Goal: Transaction & Acquisition: Obtain resource

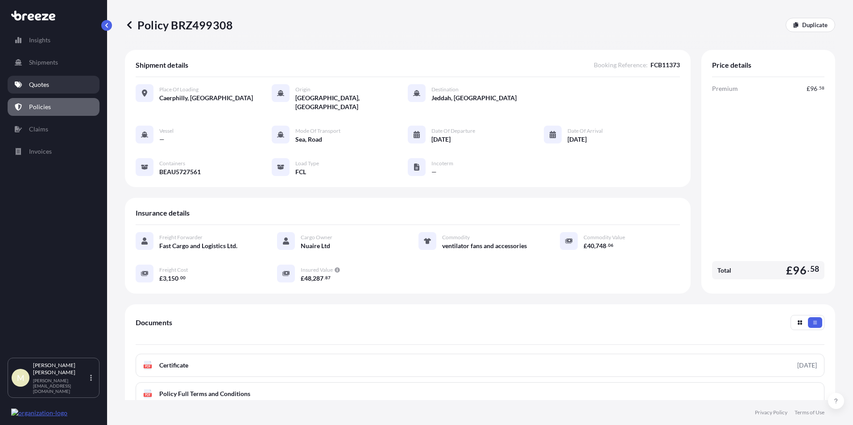
click at [48, 88] on p "Quotes" at bounding box center [39, 84] width 20 height 9
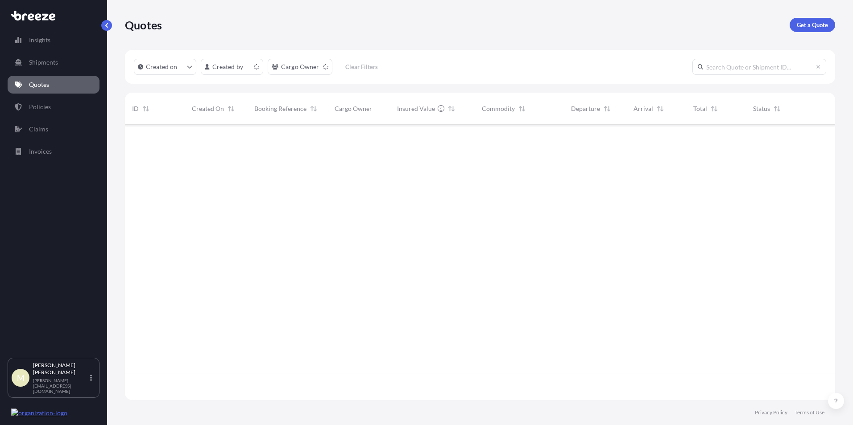
scroll to position [274, 703]
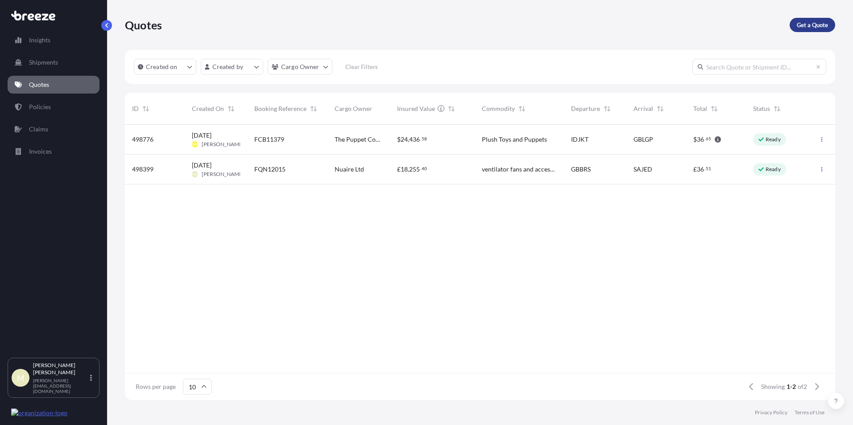
click at [810, 24] on p "Get a Quote" at bounding box center [811, 25] width 31 height 9
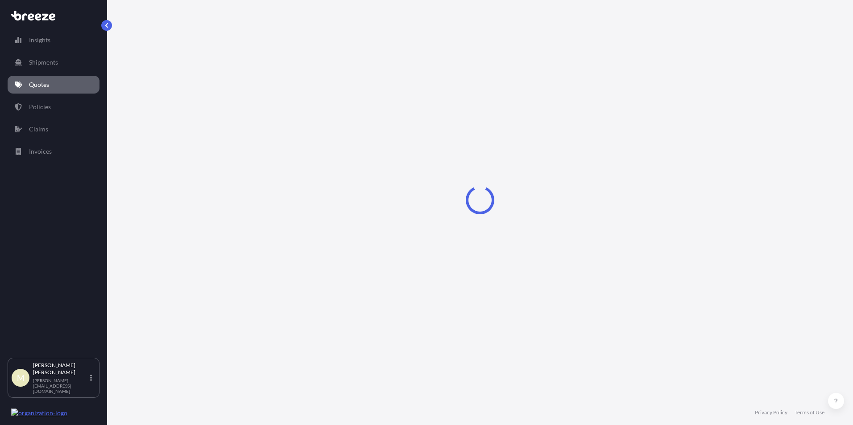
select select "Sea"
select select "1"
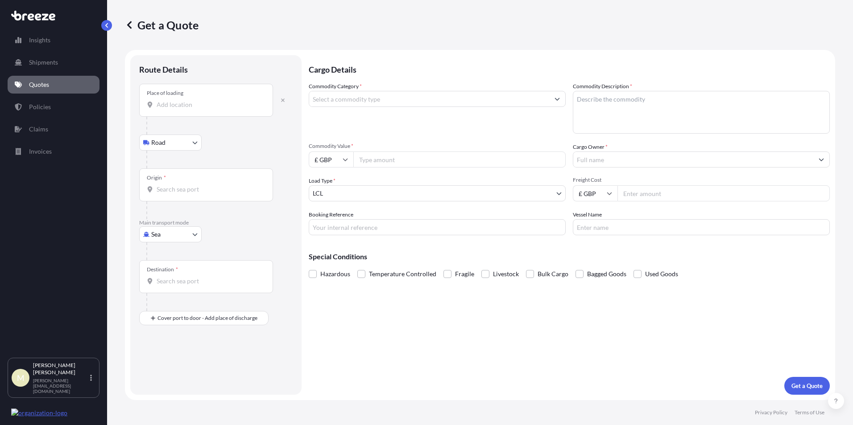
click at [180, 107] on input "Place of loading" at bounding box center [209, 104] width 105 height 9
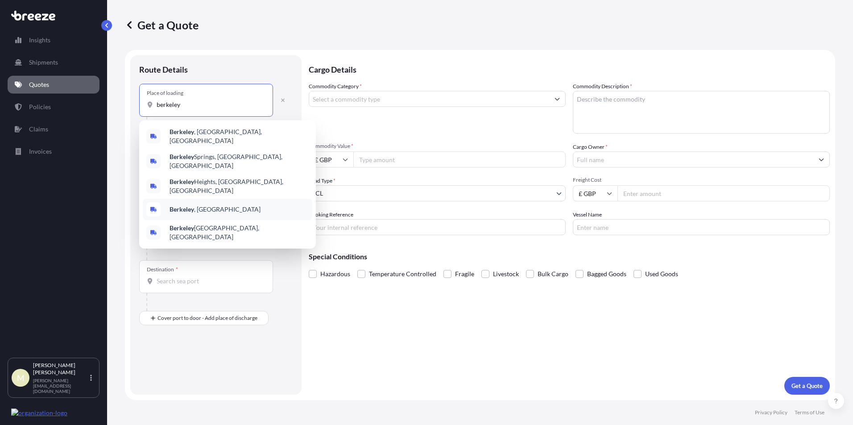
click at [219, 199] on div "[GEOGRAPHIC_DATA] , [GEOGRAPHIC_DATA]" at bounding box center [227, 209] width 169 height 21
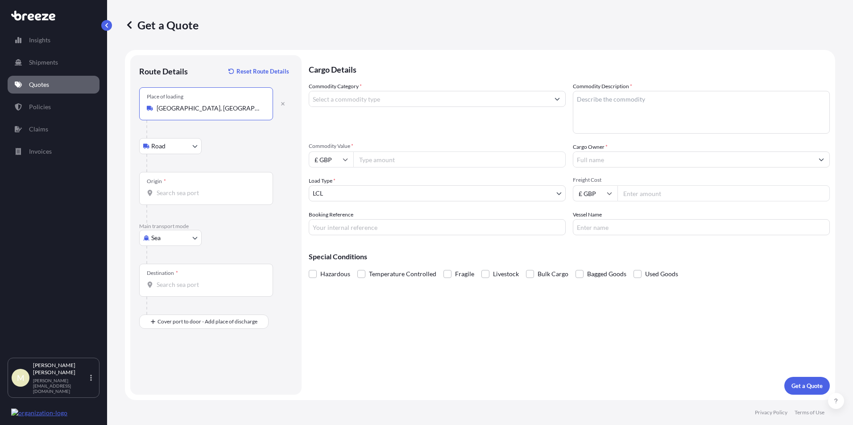
type input "[GEOGRAPHIC_DATA], [GEOGRAPHIC_DATA]"
click at [188, 193] on input "Origin *" at bounding box center [209, 193] width 105 height 9
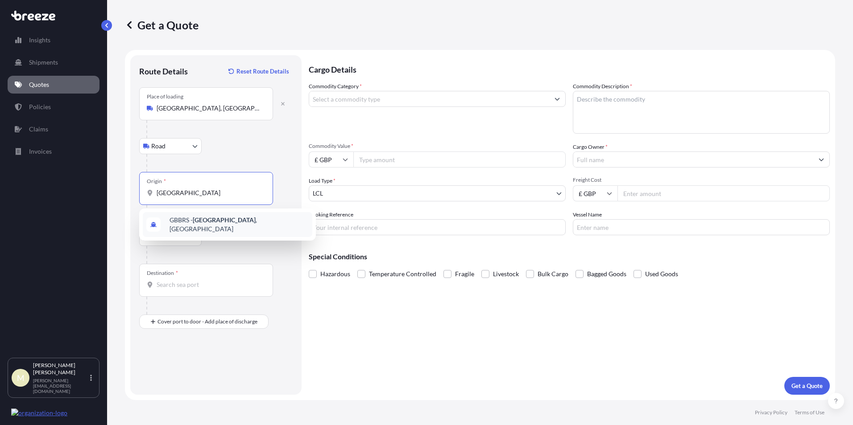
click at [214, 225] on span "GBBRS - [GEOGRAPHIC_DATA] , [GEOGRAPHIC_DATA]" at bounding box center [238, 225] width 139 height 18
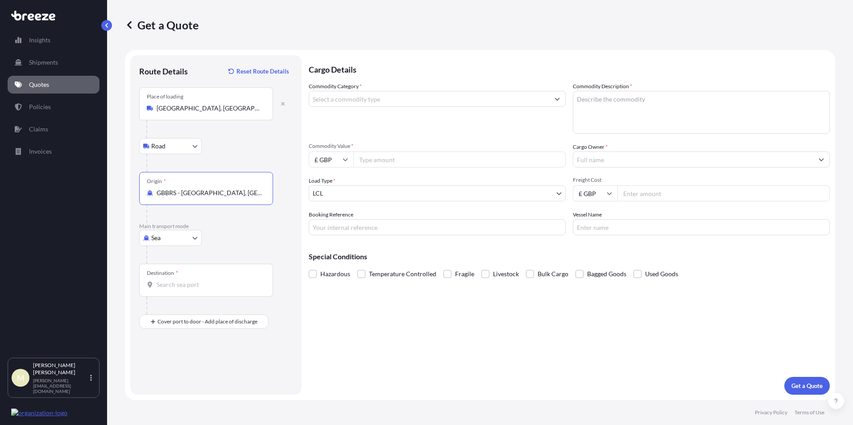
type input "GBBRS - [GEOGRAPHIC_DATA], [GEOGRAPHIC_DATA]"
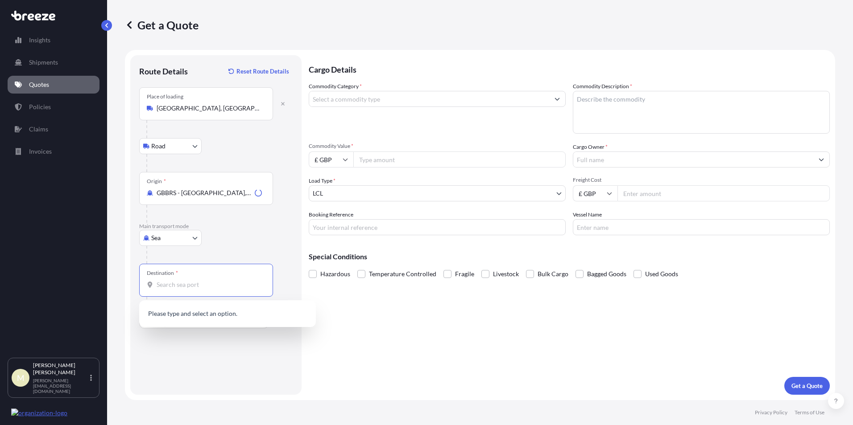
click at [196, 287] on input "Destination *" at bounding box center [209, 284] width 105 height 9
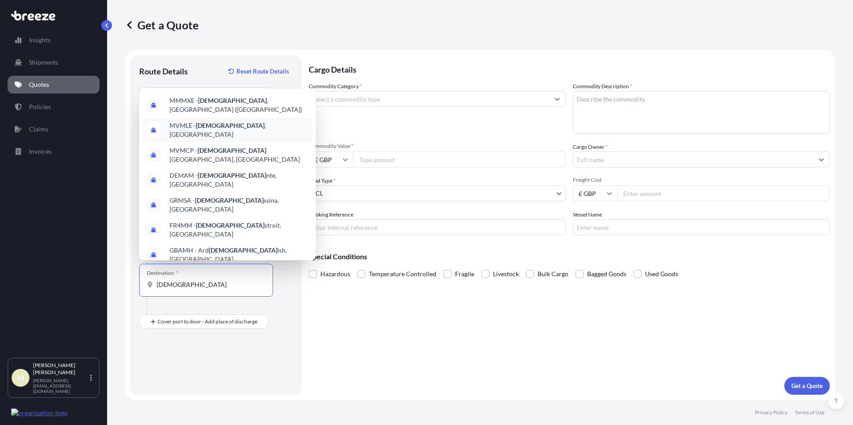
click at [239, 127] on div "MVMLE - [GEOGRAPHIC_DATA] , [GEOGRAPHIC_DATA]" at bounding box center [227, 130] width 169 height 25
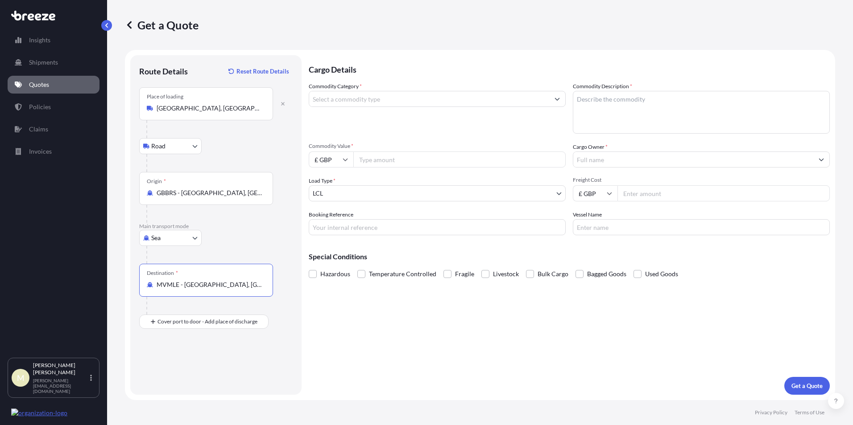
type input "MVMLE - [GEOGRAPHIC_DATA], [GEOGRAPHIC_DATA]"
click at [369, 97] on input "Commodity Category *" at bounding box center [429, 99] width 240 height 16
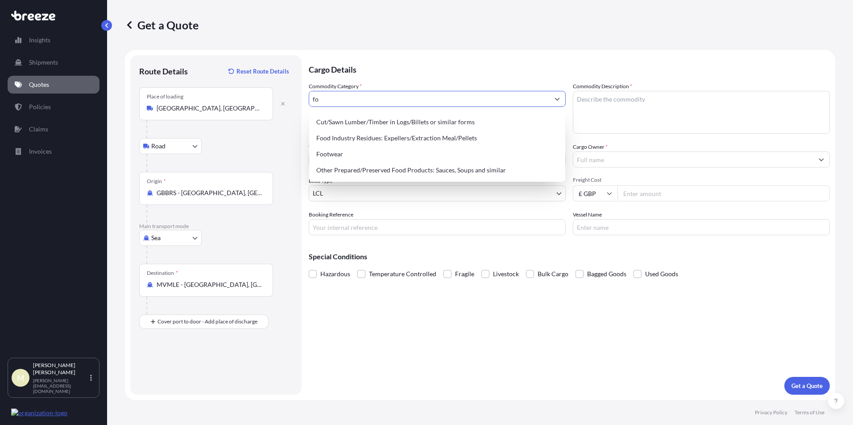
type input "f"
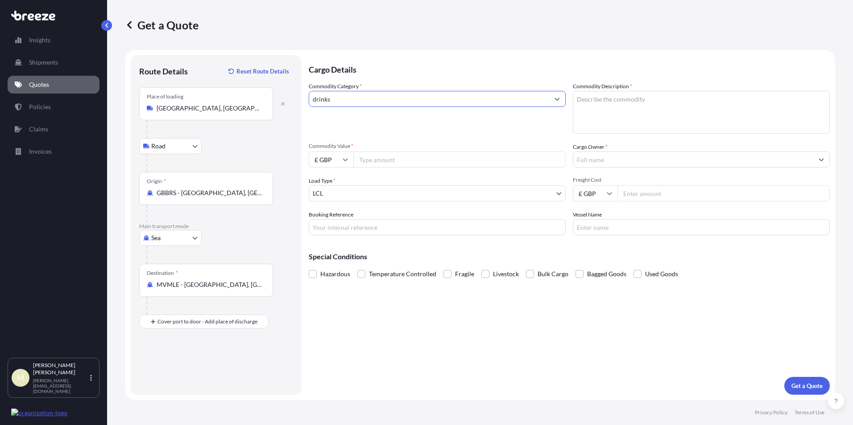
click at [387, 97] on input "drinks" at bounding box center [429, 99] width 240 height 16
type input "drinks"
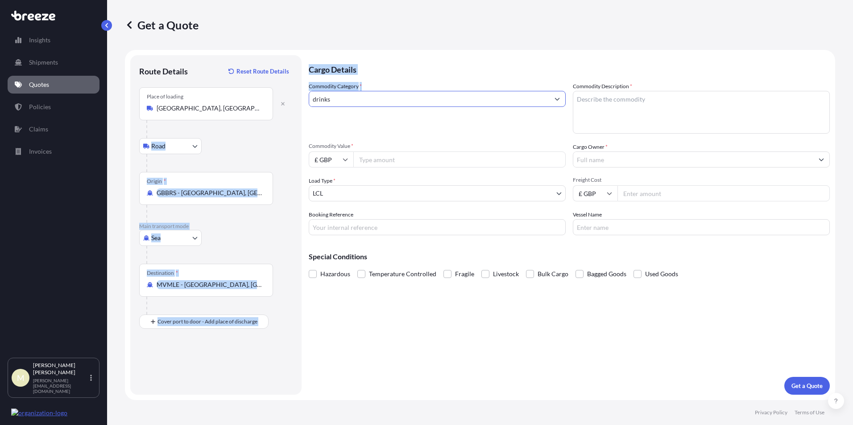
drag, startPoint x: 380, startPoint y: 108, endPoint x: 292, endPoint y: 103, distance: 88.4
click at [292, 103] on form "Route Details Reset Route Details Place of loading [GEOGRAPHIC_DATA], [GEOGRAPH…" at bounding box center [480, 225] width 710 height 350
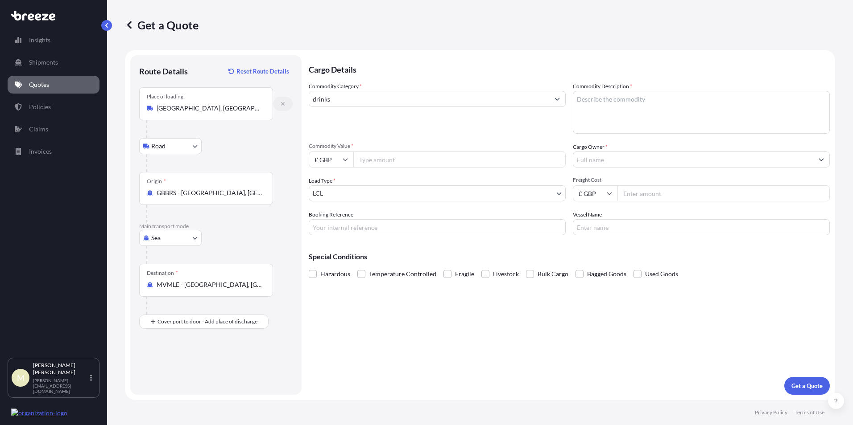
drag, startPoint x: 292, startPoint y: 103, endPoint x: 358, endPoint y: 95, distance: 66.5
click at [358, 95] on input "drinks" at bounding box center [429, 99] width 240 height 16
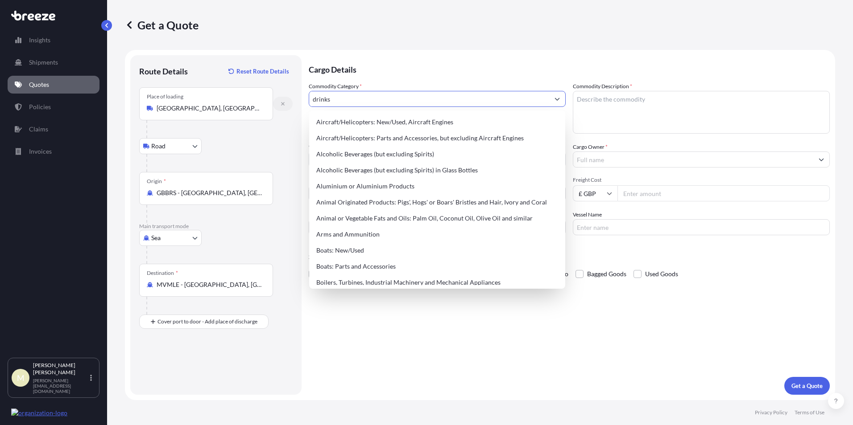
drag, startPoint x: 355, startPoint y: 96, endPoint x: 291, endPoint y: 99, distance: 64.3
click at [291, 99] on form "Route Details Reset Route Details Place of loading [GEOGRAPHIC_DATA], [GEOGRAPH…" at bounding box center [480, 225] width 710 height 350
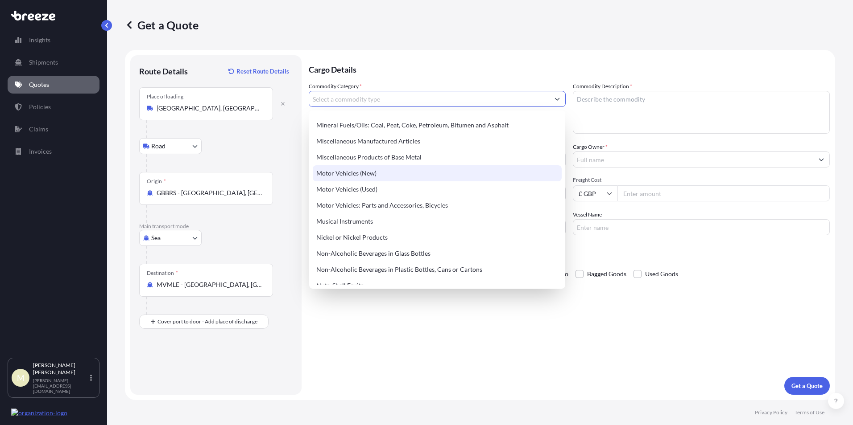
scroll to position [1248, 0]
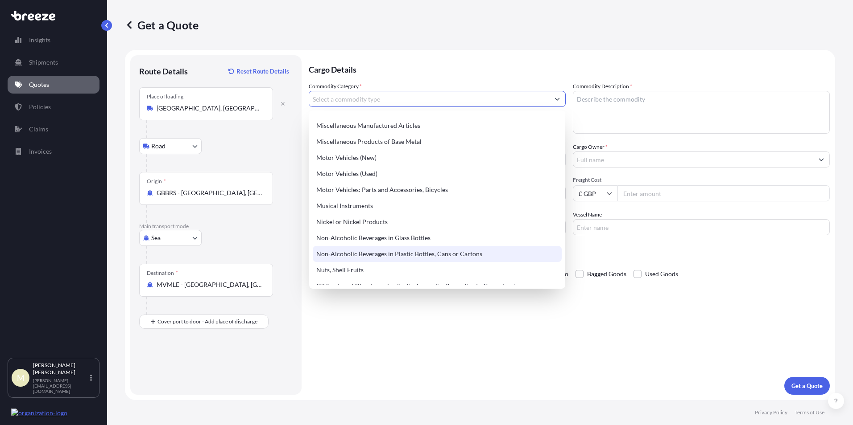
click at [422, 255] on div "Non-Alcoholic Beverages in Plastic Bottles, Cans or Cartons" at bounding box center [437, 254] width 249 height 16
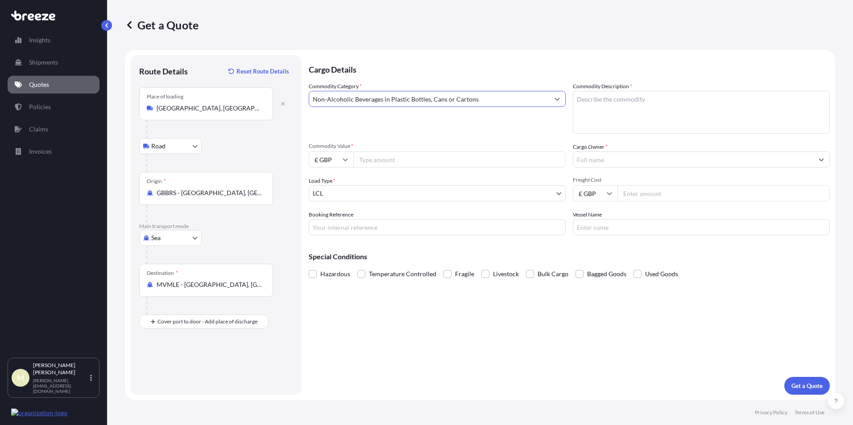
type input "Non-Alcoholic Beverages in Plastic Bottles, Cans or Cartons"
click at [616, 111] on textarea "Commodity Description *" at bounding box center [701, 112] width 257 height 43
type textarea "soda and tonic water"
click at [346, 161] on icon at bounding box center [344, 159] width 5 height 5
drag, startPoint x: 335, startPoint y: 182, endPoint x: 343, endPoint y: 183, distance: 8.1
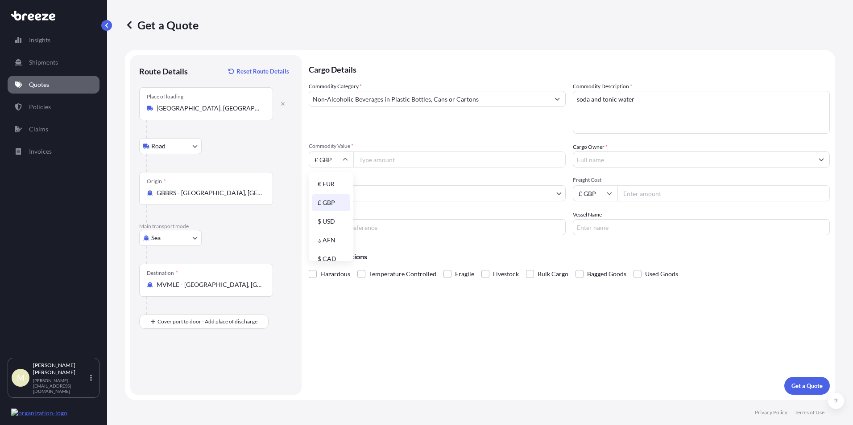
click at [335, 183] on div "€ EUR" at bounding box center [330, 184] width 37 height 17
type input "€ EUR"
click at [401, 161] on input "Commodity Value *" at bounding box center [459, 160] width 212 height 16
type input "10640"
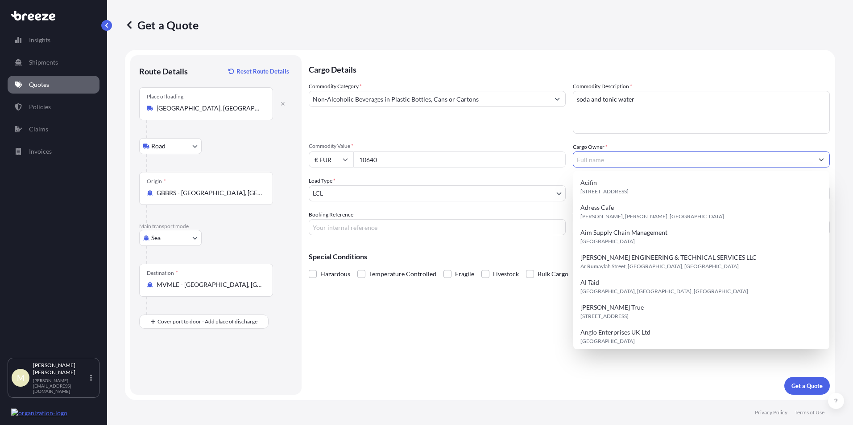
click at [618, 162] on input "Cargo Owner *" at bounding box center [693, 160] width 240 height 16
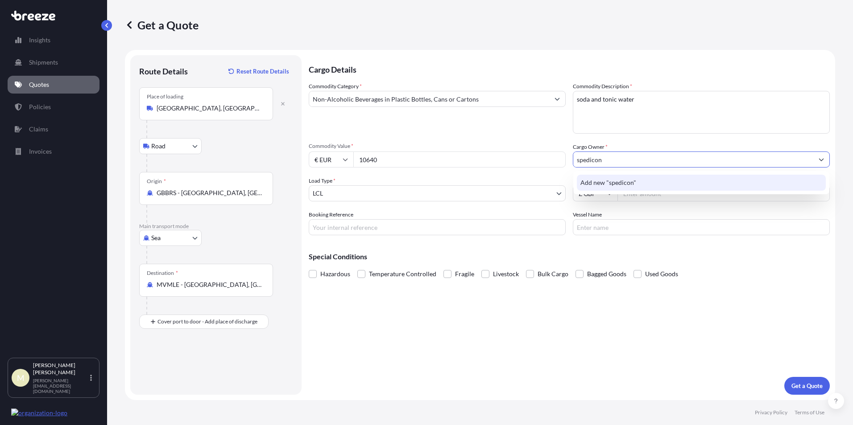
click at [639, 179] on div "Add new "spedicon"" at bounding box center [701, 183] width 249 height 16
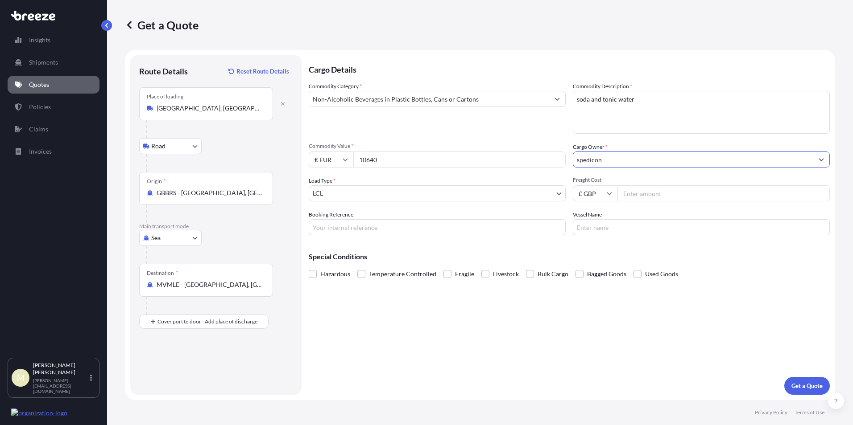
type input "spedicon"
click at [372, 196] on body "7 options available. 0 options available. 1 option available. Insights Shipment…" at bounding box center [426, 212] width 853 height 425
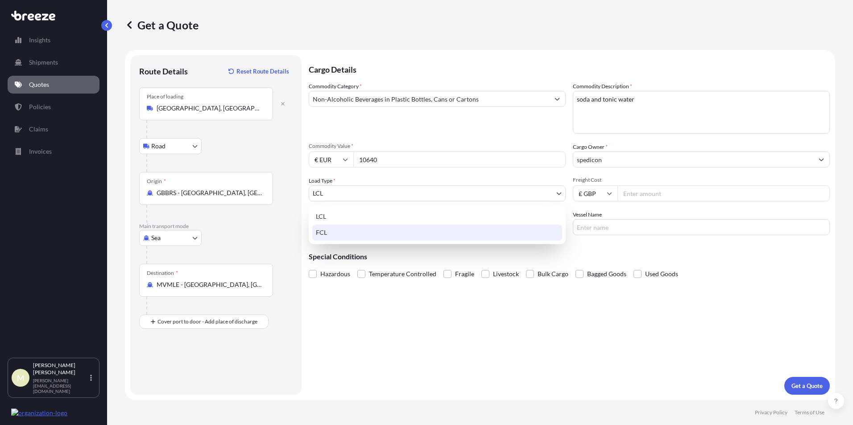
click at [353, 231] on div "FCL" at bounding box center [437, 233] width 250 height 16
select select "2"
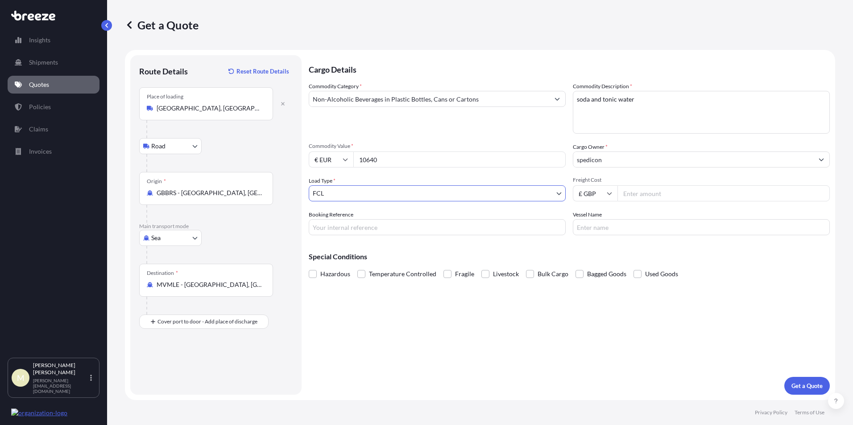
click at [649, 193] on input "Freight Cost" at bounding box center [723, 193] width 212 height 16
type input "2025"
click at [611, 195] on icon at bounding box center [608, 193] width 5 height 5
click at [595, 256] on div "$ USD" at bounding box center [594, 255] width 37 height 17
type input "$ USD"
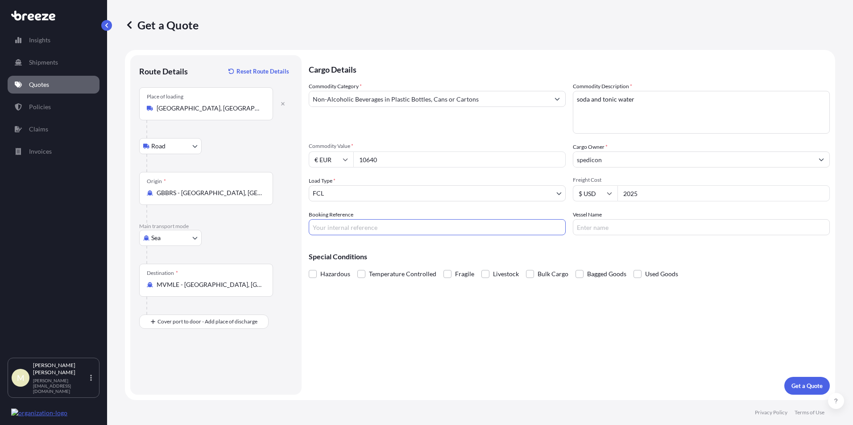
click at [358, 227] on input "Booking Reference" at bounding box center [437, 227] width 257 height 16
type input "f"
type input "FQN12061"
click at [800, 385] on p "Get a Quote" at bounding box center [806, 386] width 31 height 9
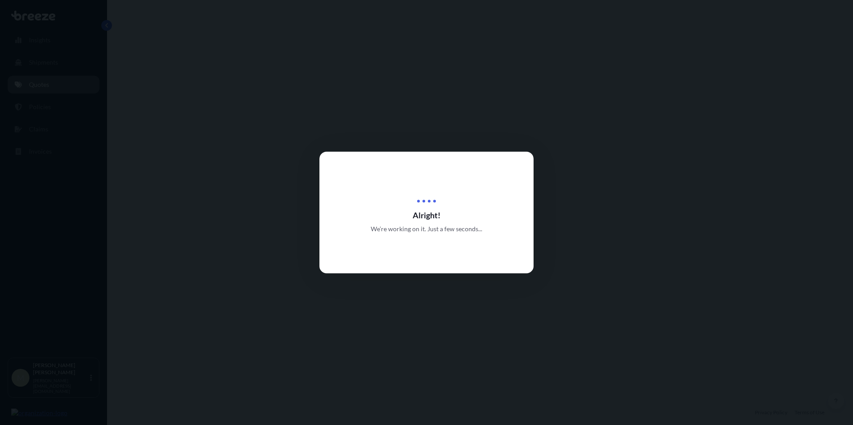
select select "Road"
select select "Sea"
select select "2"
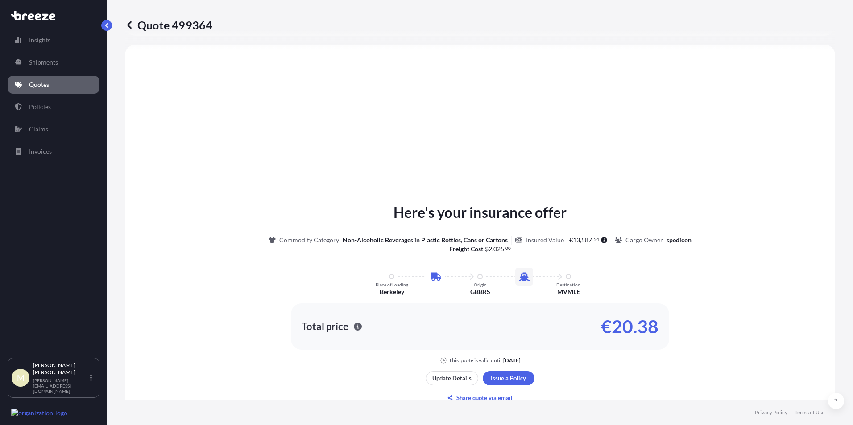
scroll to position [393, 0]
